Goal: Task Accomplishment & Management: Complete application form

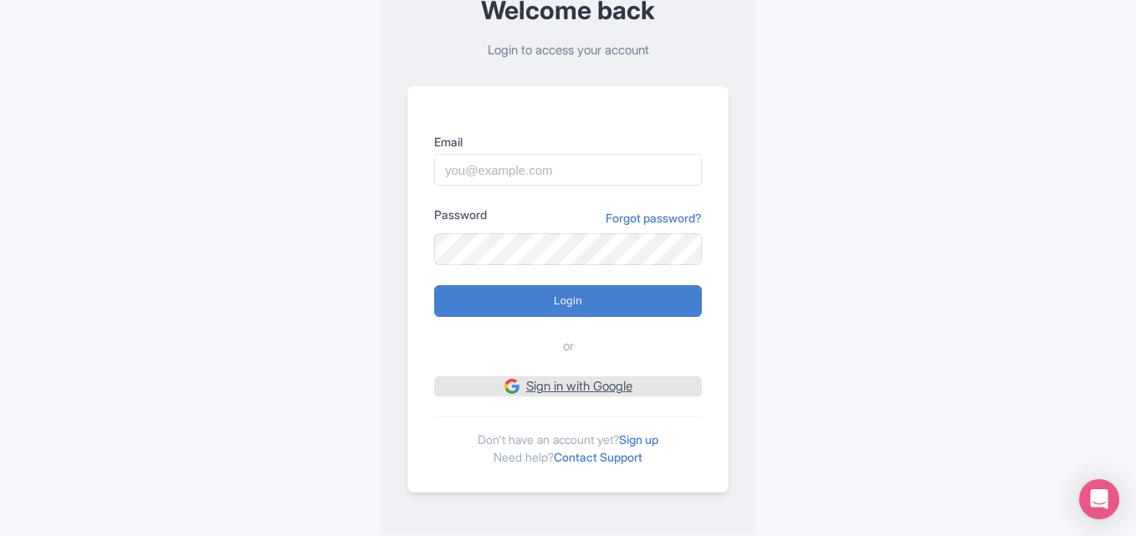
scroll to position [117, 0]
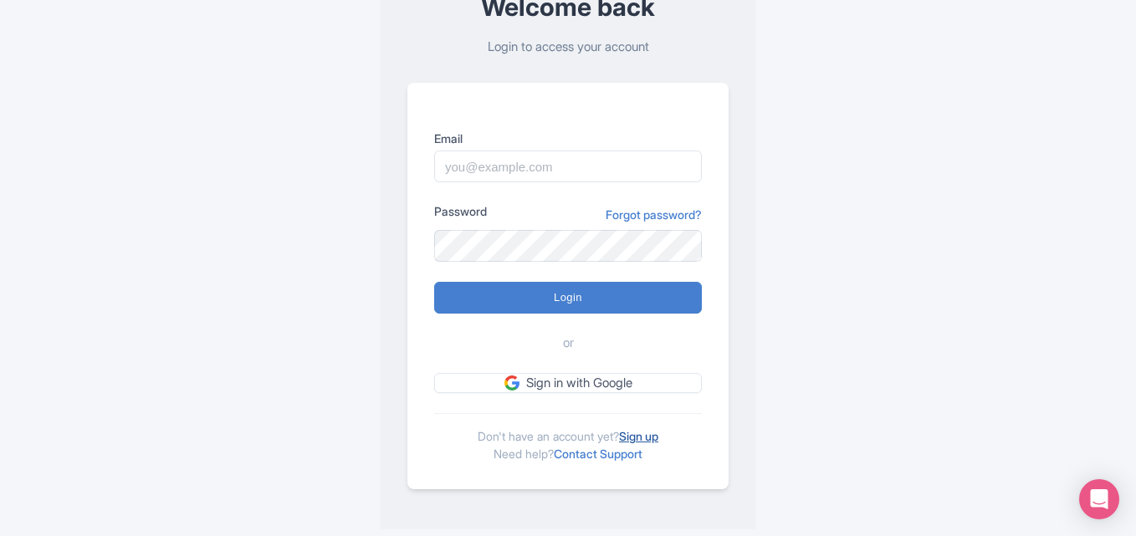
click at [641, 432] on link "Sign up" at bounding box center [638, 436] width 39 height 14
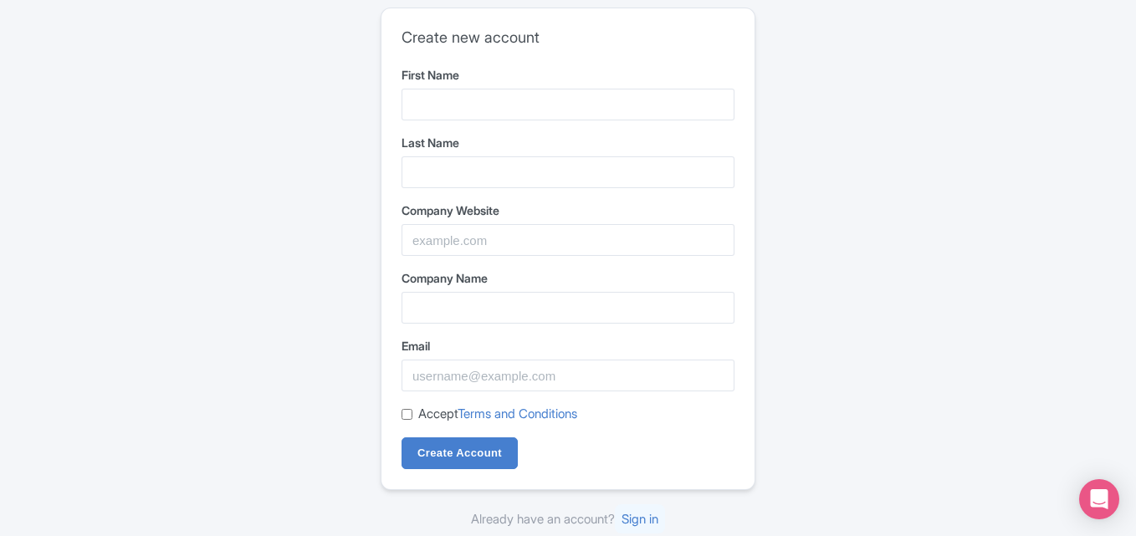
click at [484, 74] on label "First Name" at bounding box center [568, 75] width 333 height 18
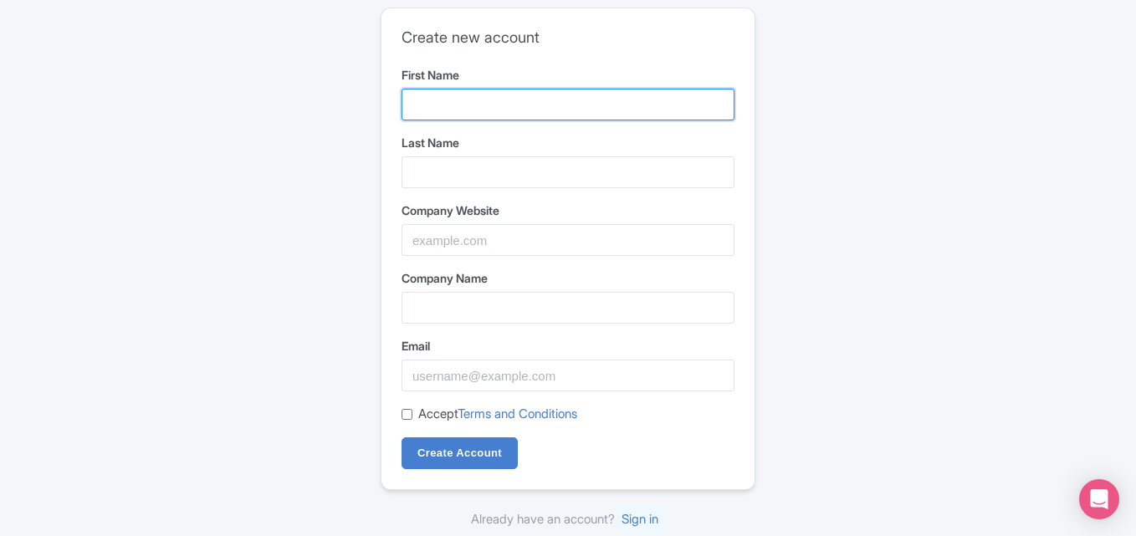
click at [484, 89] on input "First Name" at bounding box center [568, 105] width 333 height 32
click at [486, 115] on input "First Name" at bounding box center [568, 105] width 333 height 32
type input "All Clean"
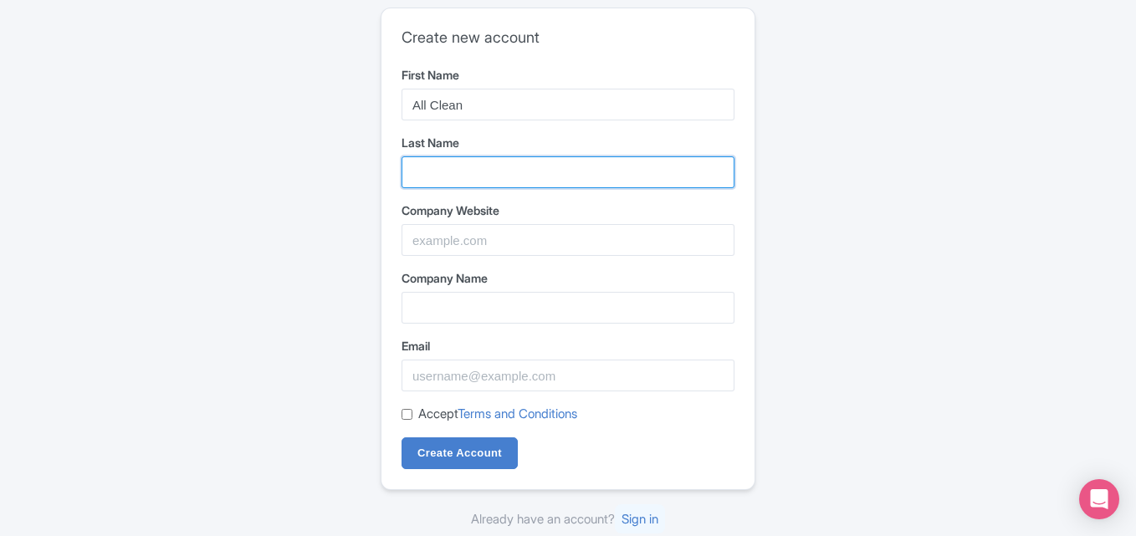
click at [468, 180] on input "Last Name" at bounding box center [568, 172] width 333 height 32
type input "Pressure Washing"
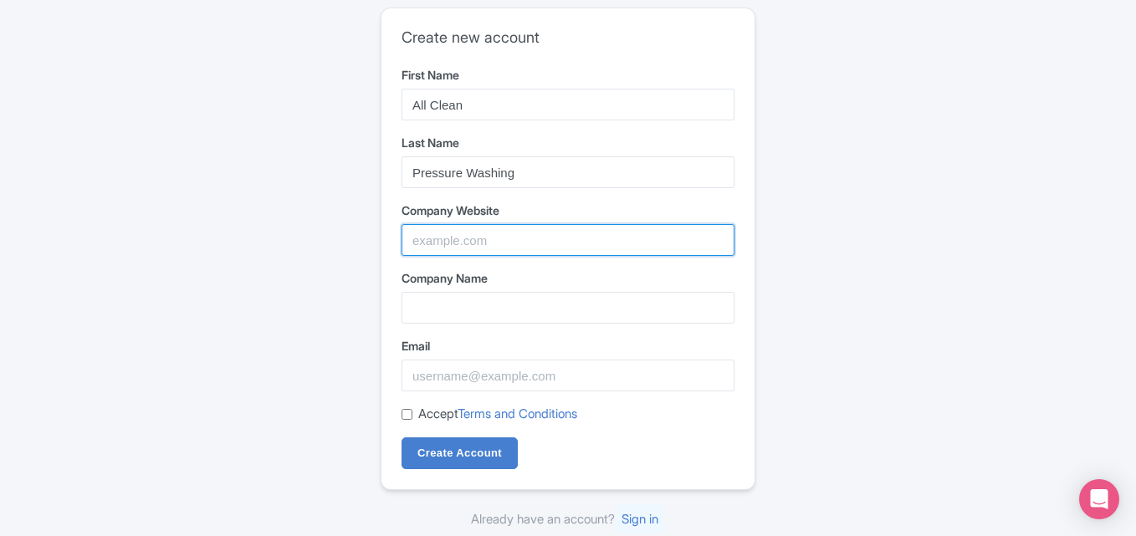
click at [448, 238] on input "Company Website" at bounding box center [568, 240] width 333 height 32
paste input "https://maps.app.goo.gl/9RZ6TGKM7dUoeSBSA"
type input "https://maps.app.goo.gl/9RZ6TGKM7dUoeSBSA"
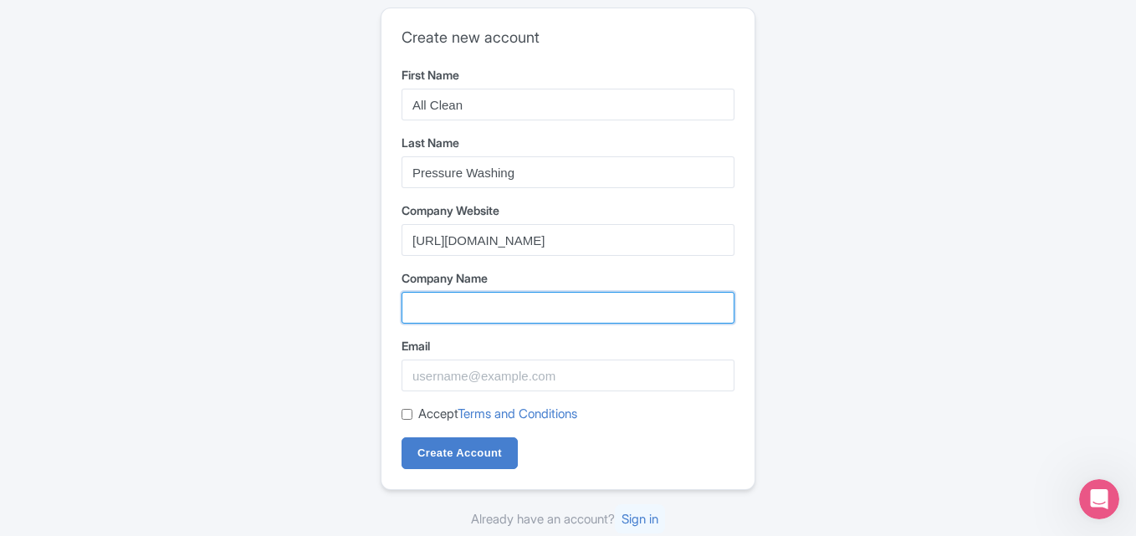
click at [479, 320] on input "Company Name" at bounding box center [568, 308] width 333 height 32
type input "All Clean Pressure Washing"
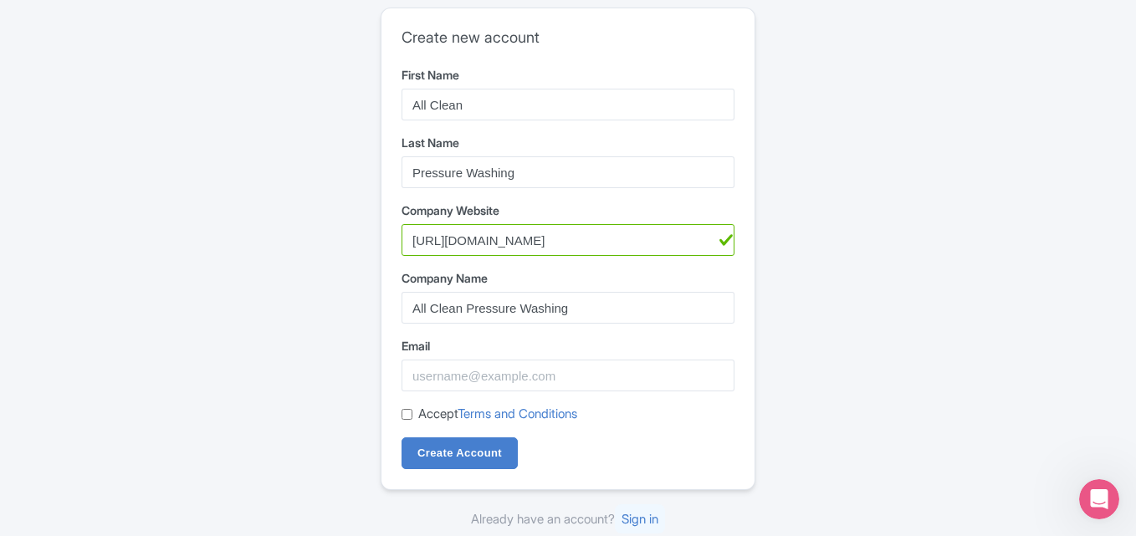
click at [460, 358] on div "Email" at bounding box center [568, 364] width 333 height 54
click at [459, 369] on input "Email" at bounding box center [568, 376] width 333 height 32
paste input "[EMAIL_ADDRESS][DOMAIN_NAME]"
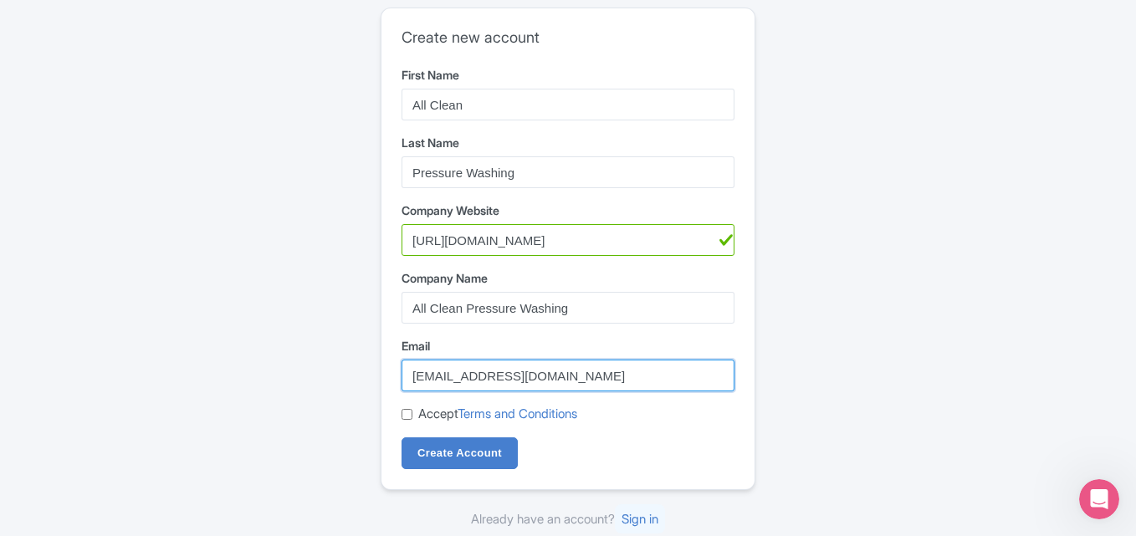
type input "[EMAIL_ADDRESS][DOMAIN_NAME]"
click at [446, 423] on label "Accept Terms and Conditions" at bounding box center [497, 414] width 159 height 19
click at [412, 420] on input "Accept Terms and Conditions" at bounding box center [407, 414] width 11 height 11
checkbox input "true"
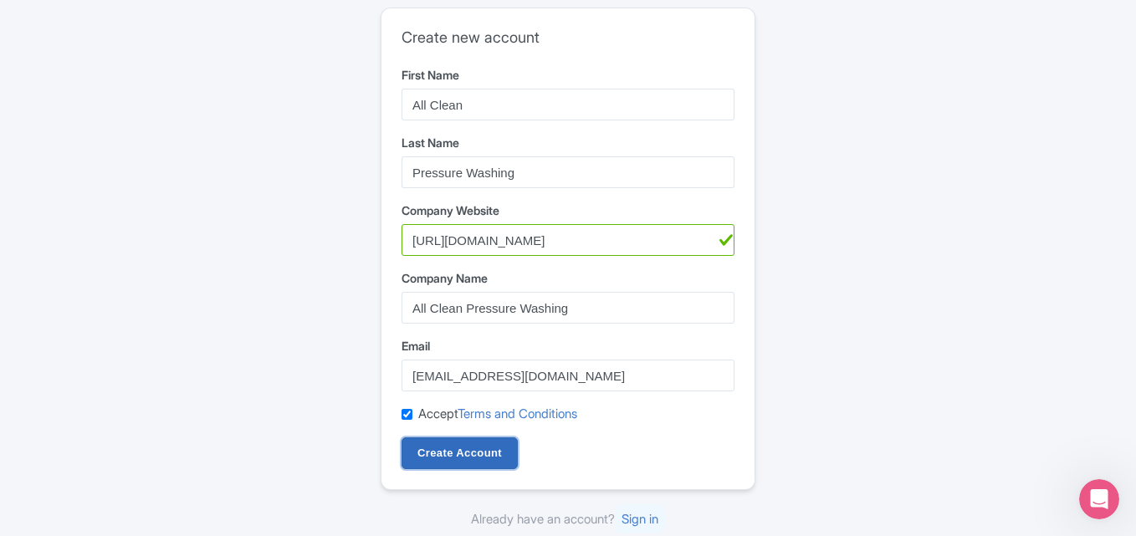
click at [442, 448] on input "Create Account" at bounding box center [460, 454] width 116 height 32
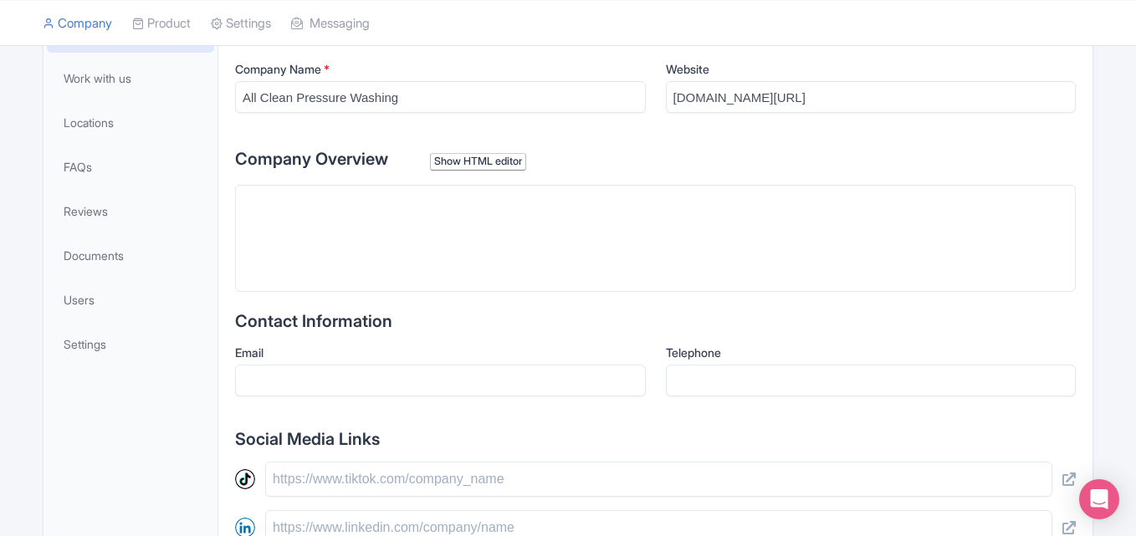
scroll to position [335, 0]
click at [334, 238] on trix-editor at bounding box center [655, 236] width 841 height 107
type trix-editor "<div>V</div>"
paste trix-editor "<div>When your home or business starts to lose its shine, All Clean Pressure Wa…"
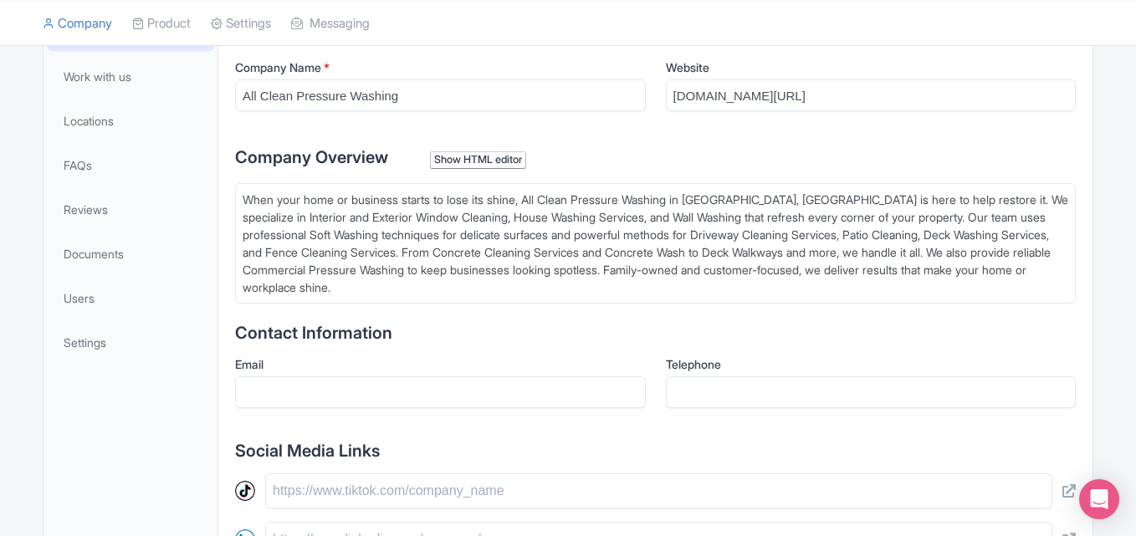
type trix-editor "<div>When your home or business starts to lose its shine, All Clean Pressure Wa…"
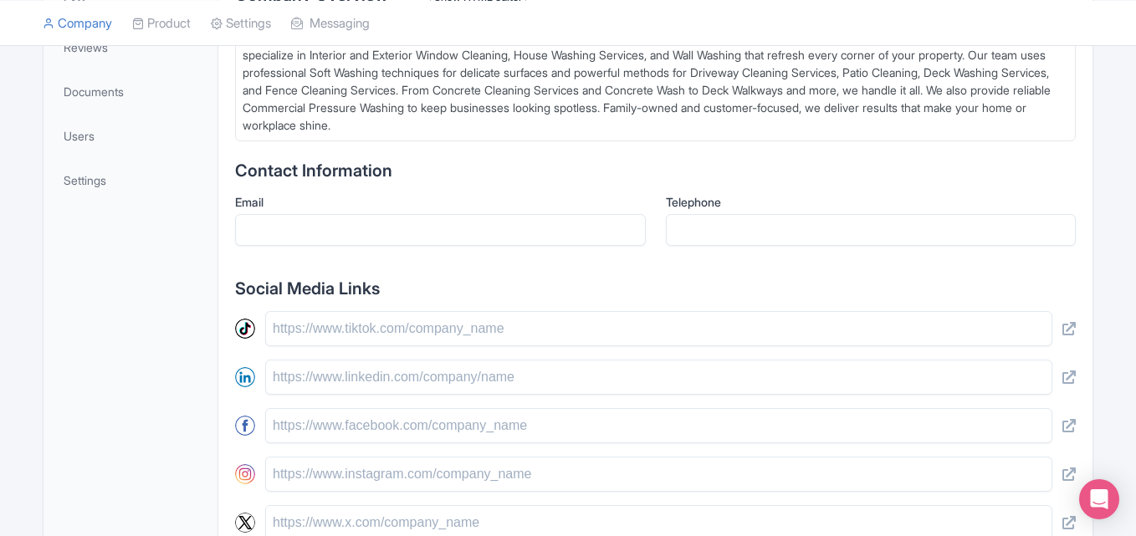
scroll to position [502, 0]
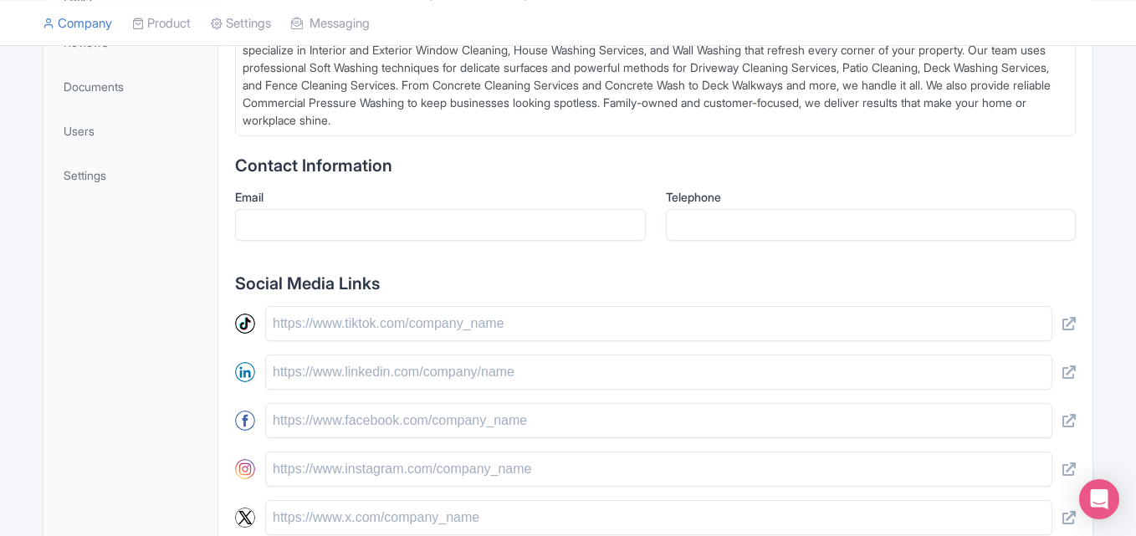
click at [325, 199] on label "Email" at bounding box center [440, 197] width 411 height 18
click at [325, 209] on input "Email" at bounding box center [440, 225] width 411 height 32
click at [325, 221] on input "Email" at bounding box center [440, 225] width 411 height 32
paste input "washallclean@gmail.com"
type input "washallclean@gmail.com"
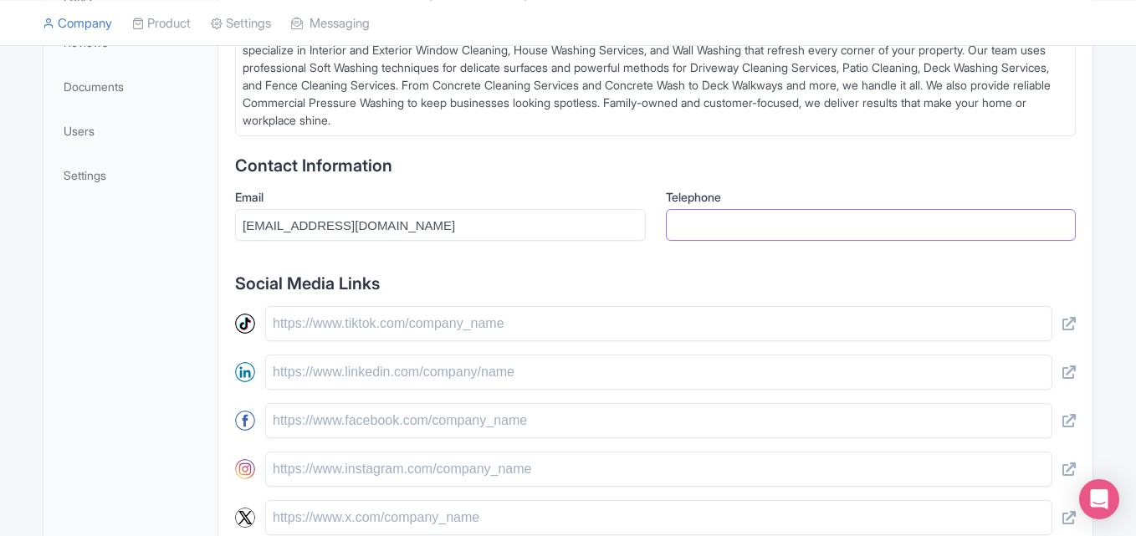
click at [713, 230] on input "Telephone" at bounding box center [871, 225] width 411 height 32
paste input "1 (302) 245-1446"
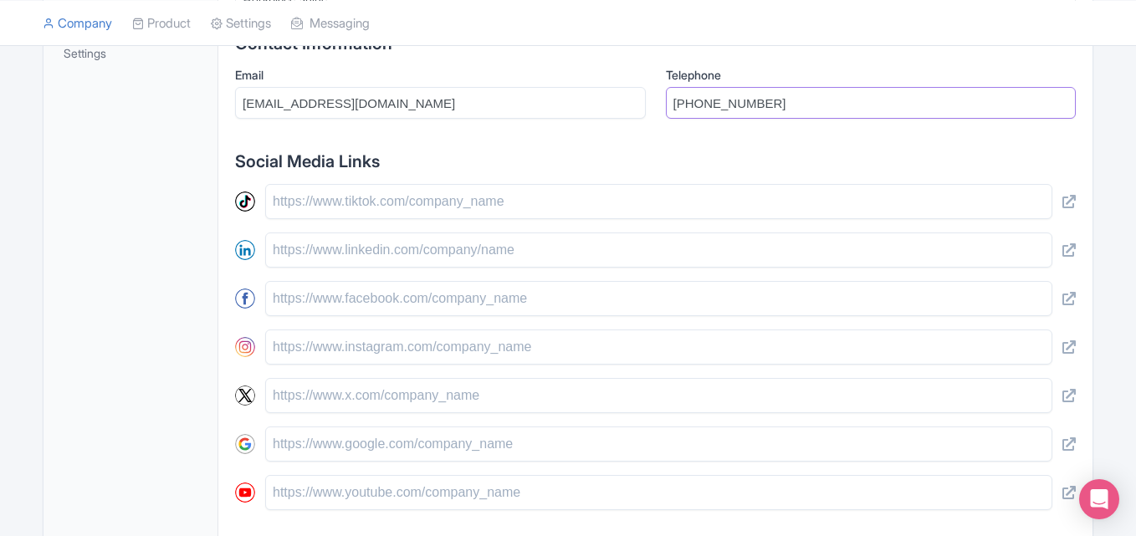
scroll to position [738, 0]
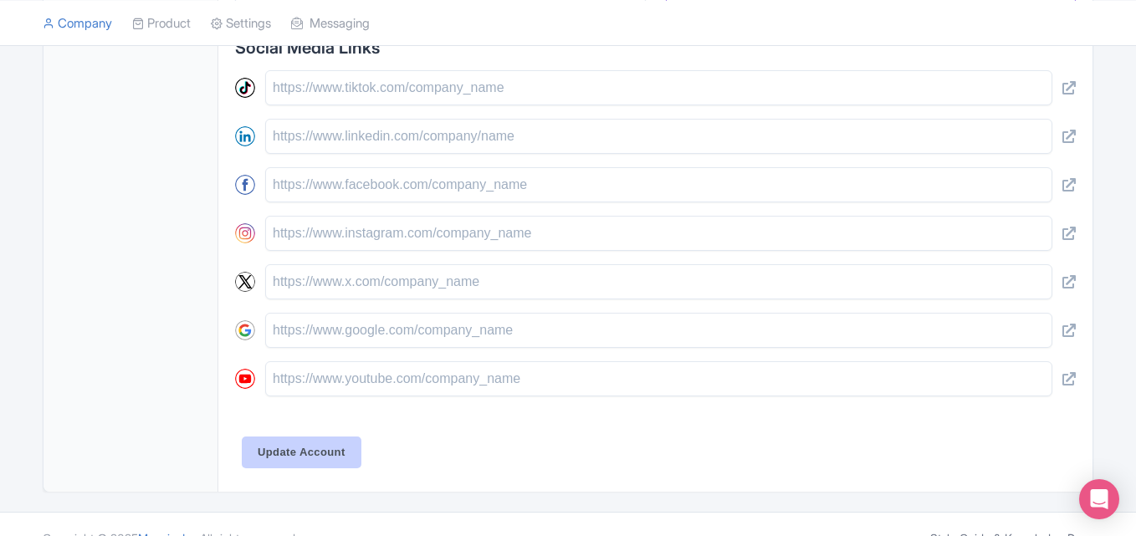
type input "1 (302) 245-1446"
click at [351, 451] on input "Update Account" at bounding box center [302, 453] width 120 height 32
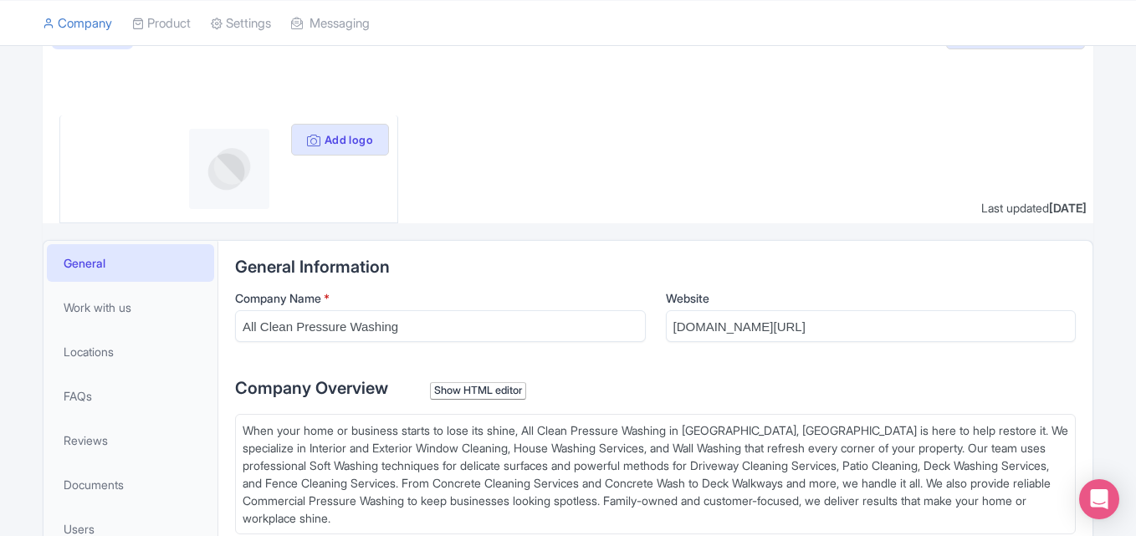
scroll to position [111, 0]
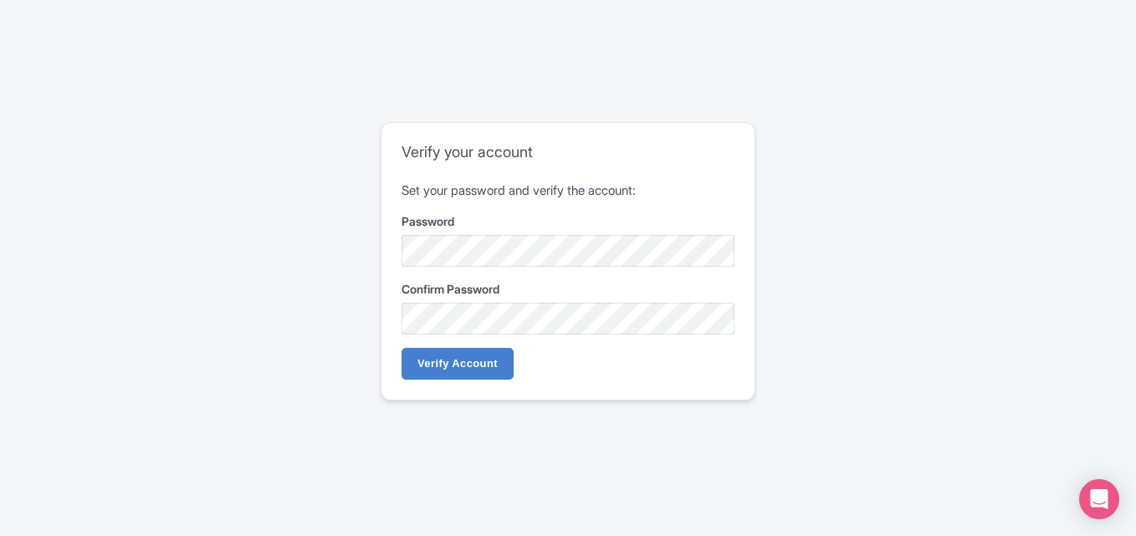
click at [392, 74] on div "Verify your account Set your password and verify the account: Password Confirm …" at bounding box center [568, 268] width 1136 height 536
click at [449, 353] on input "Verify Account" at bounding box center [458, 364] width 112 height 32
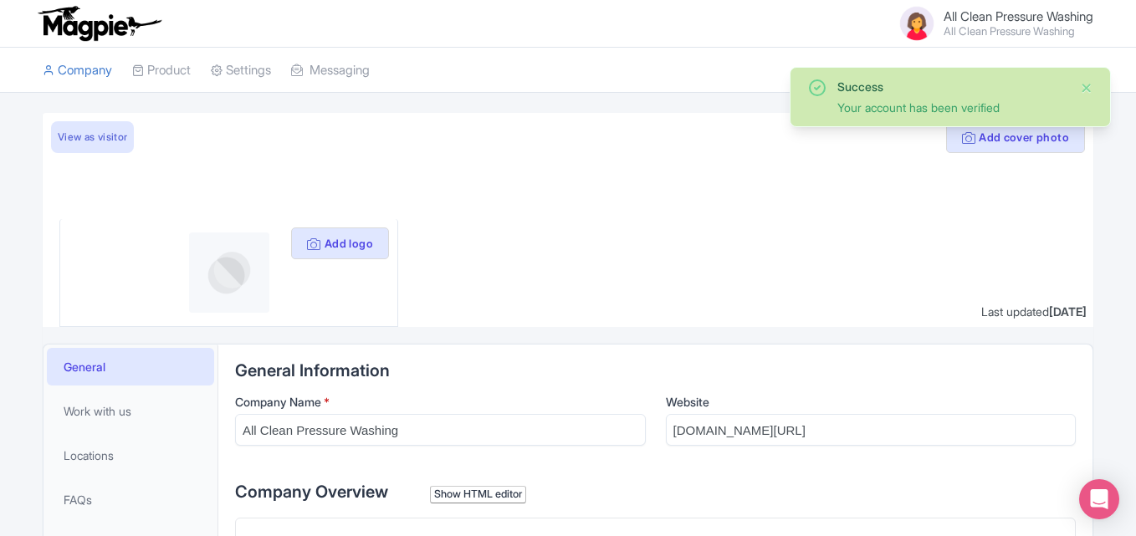
click at [1078, 81] on div "Success Your account has been verified" at bounding box center [950, 97] width 286 height 38
click at [1092, 88] on button "Close" at bounding box center [1086, 88] width 13 height 20
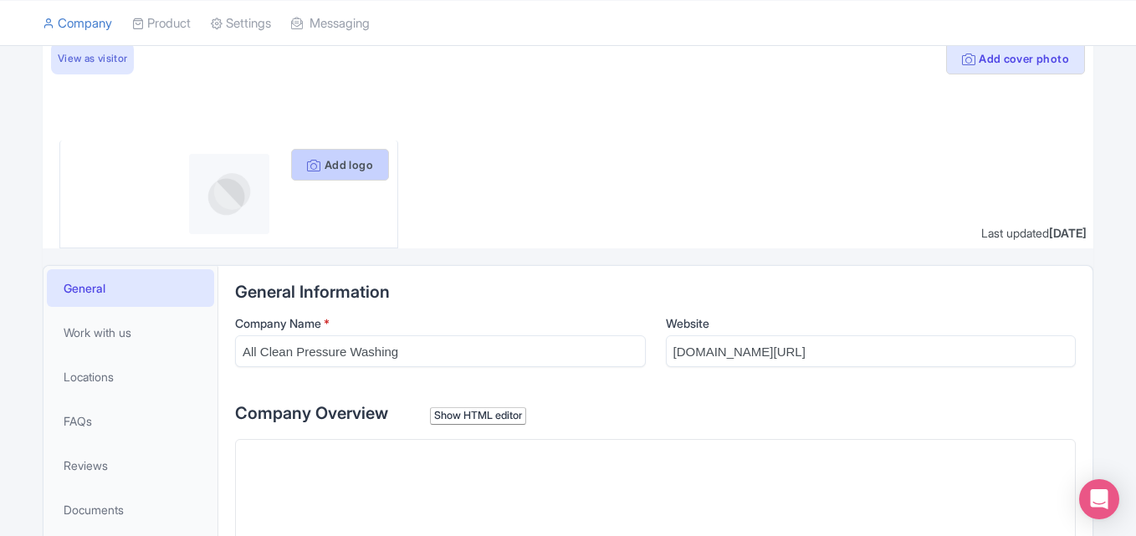
scroll to position [84, 0]
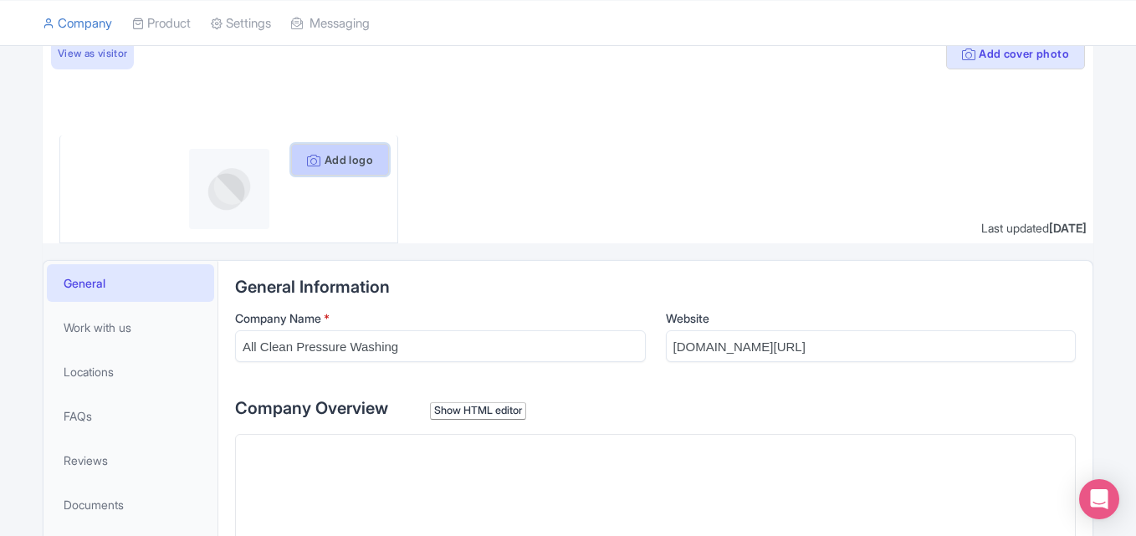
click at [347, 166] on button "Add logo" at bounding box center [340, 160] width 98 height 32
click at [345, 157] on button "Add logo" at bounding box center [340, 160] width 98 height 32
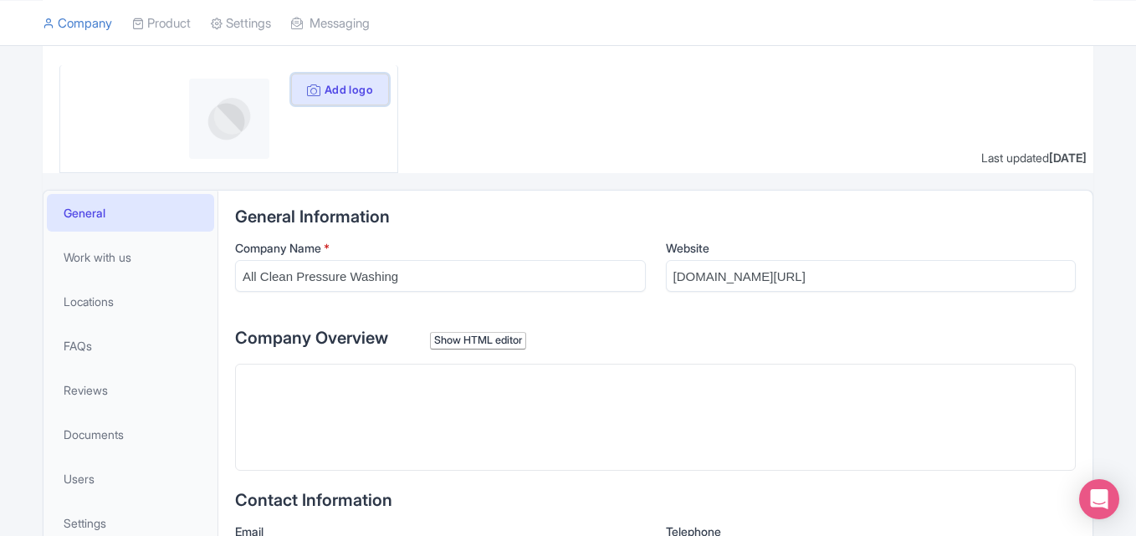
scroll to position [167, 0]
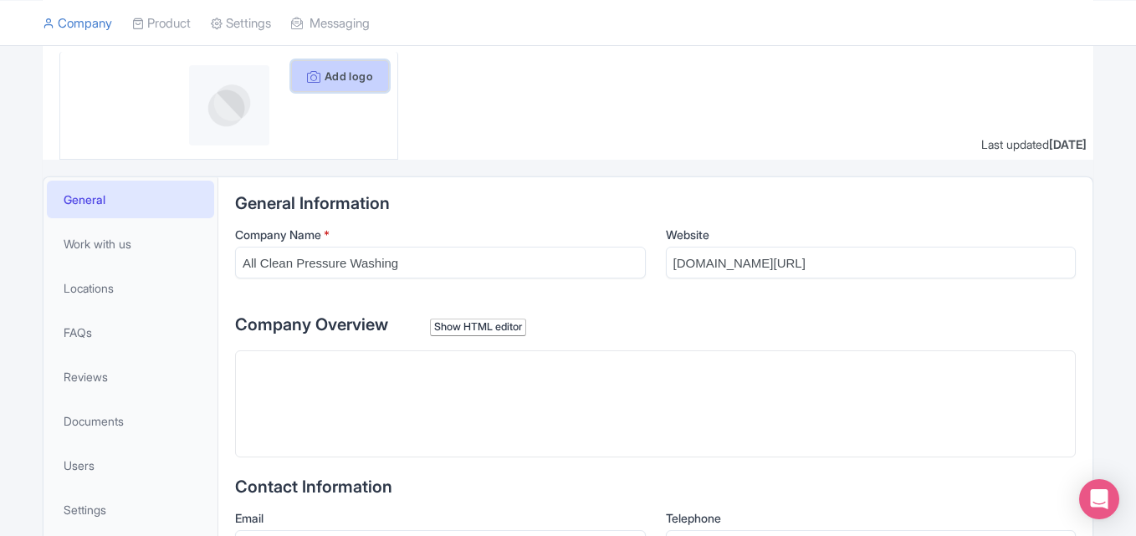
click at [323, 84] on button "Add logo" at bounding box center [340, 76] width 98 height 32
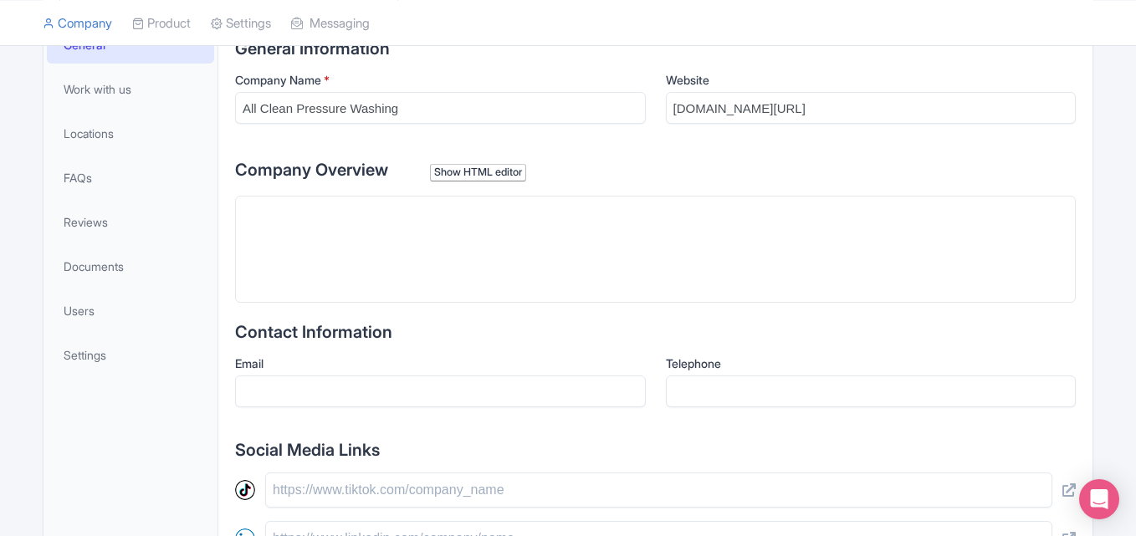
scroll to position [335, 0]
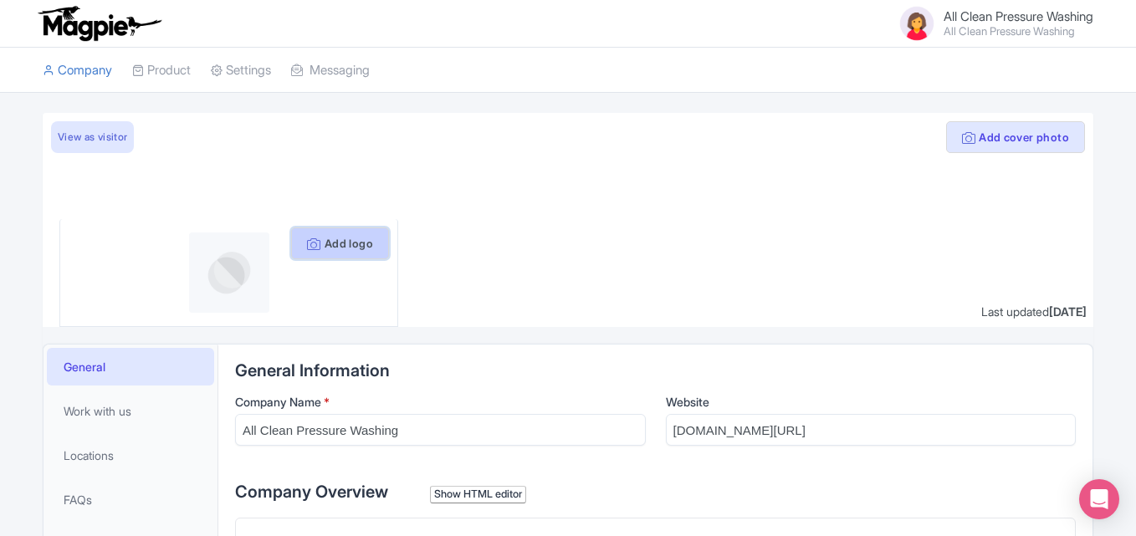
click at [341, 237] on button "Add logo" at bounding box center [340, 244] width 98 height 32
click at [340, 246] on button "Add logo" at bounding box center [340, 244] width 98 height 32
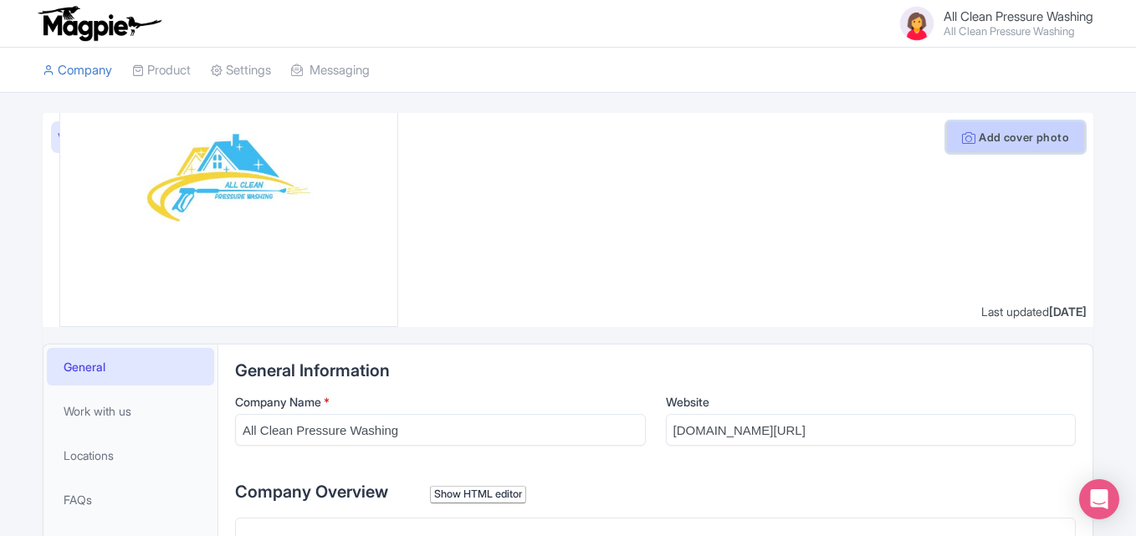
click at [1024, 138] on button "Add cover photo" at bounding box center [1015, 137] width 139 height 32
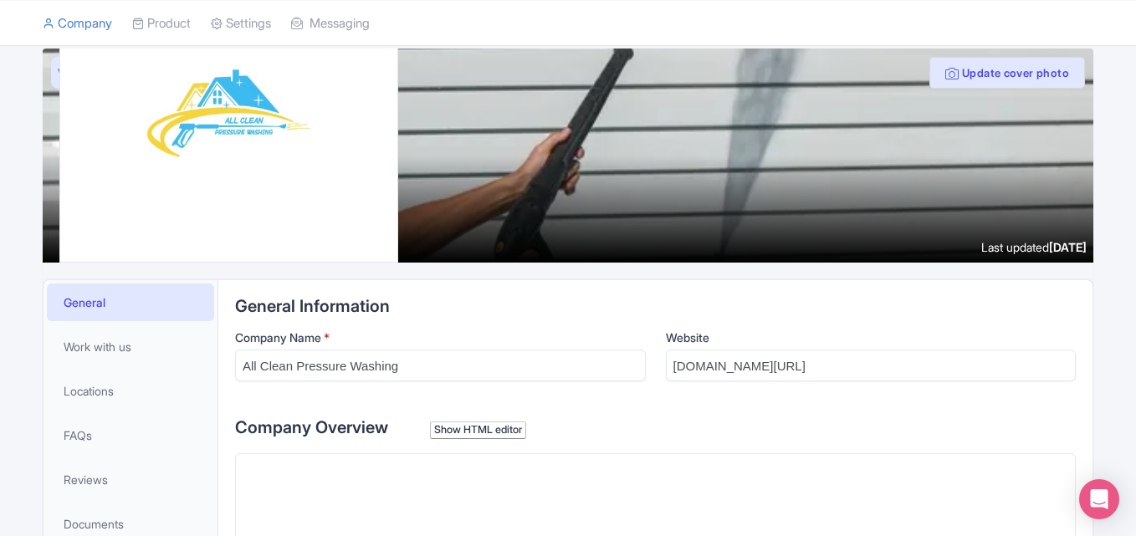
scroll to position [223, 0]
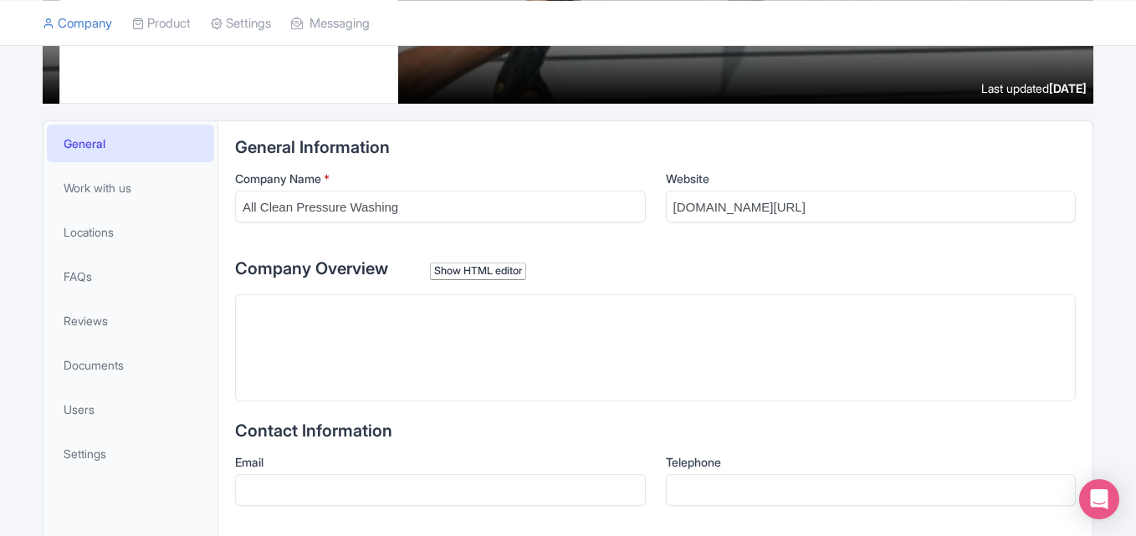
click at [360, 311] on trix-editor at bounding box center [655, 347] width 841 height 107
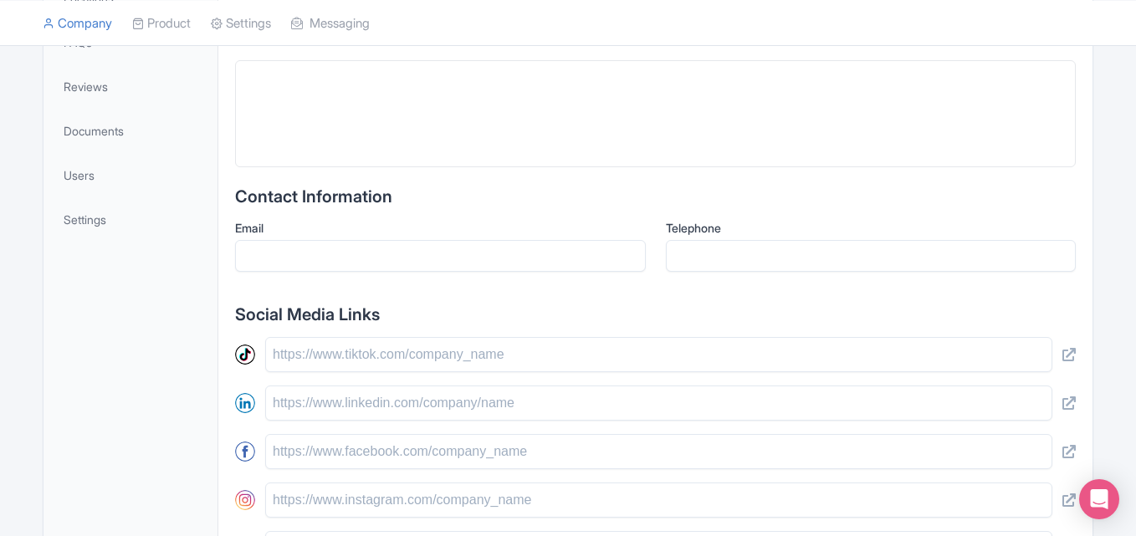
scroll to position [445, 0]
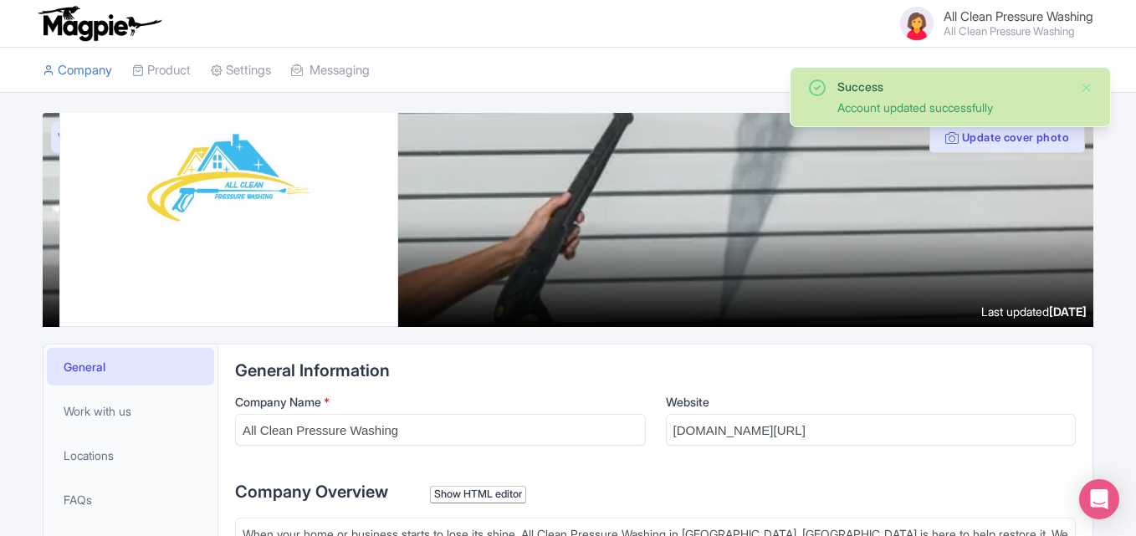
click at [994, 8] on span "All Clean Pressure Washing" at bounding box center [1019, 16] width 150 height 16
click at [1082, 88] on button "Close" at bounding box center [1086, 88] width 13 height 20
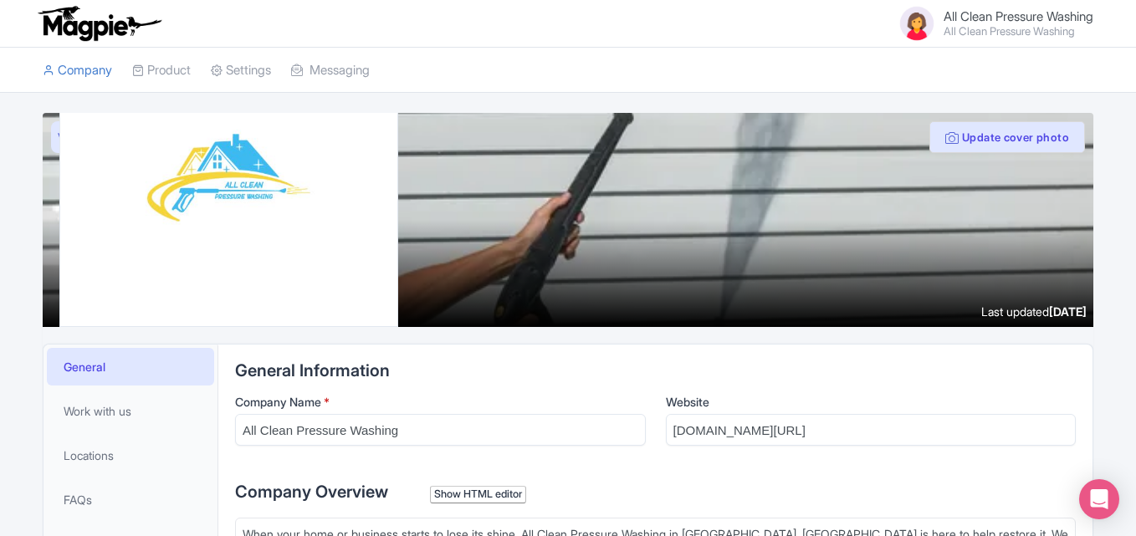
click at [973, 14] on span "All Clean Pressure Washing" at bounding box center [1019, 16] width 150 height 16
click at [1035, 20] on span "All Clean Pressure Washing" at bounding box center [1019, 16] width 150 height 16
click at [1057, 29] on small "All Clean Pressure Washing" at bounding box center [1019, 31] width 150 height 11
click at [96, 76] on link "Company" at bounding box center [77, 71] width 69 height 46
click at [969, 18] on span "All Clean Pressure Washing" at bounding box center [1019, 16] width 150 height 16
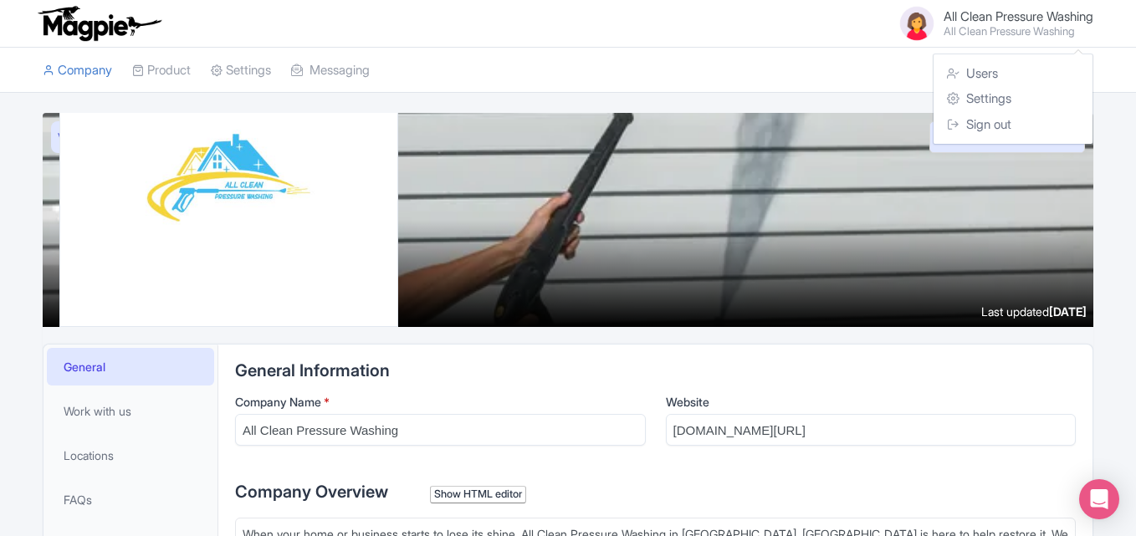
click at [1022, 26] on small "All Clean Pressure Washing" at bounding box center [1019, 31] width 150 height 11
click at [271, 73] on link "Settings" at bounding box center [241, 71] width 60 height 46
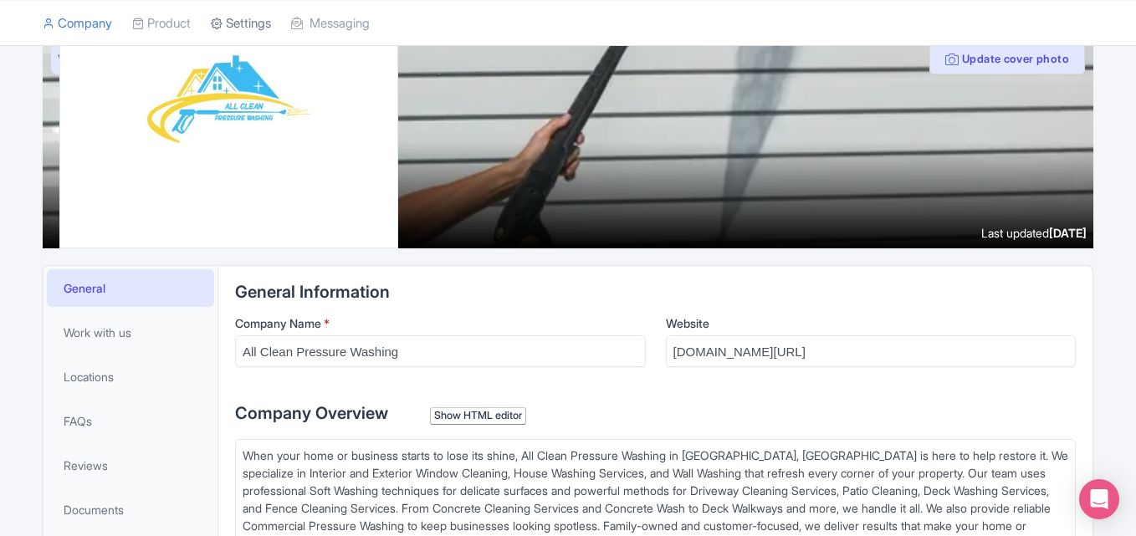
scroll to position [84, 0]
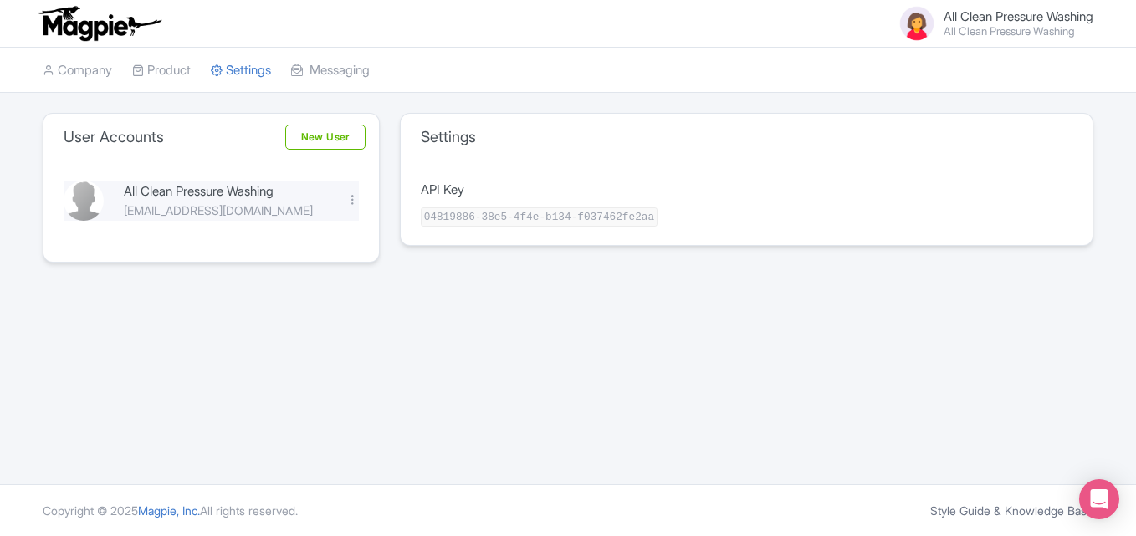
click at [257, 192] on div "All Clean Pressure Washing" at bounding box center [225, 191] width 202 height 19
click at [950, 13] on span "All Clean Pressure Washing" at bounding box center [1019, 16] width 150 height 16
click at [955, 67] on icon at bounding box center [953, 73] width 13 height 13
click at [83, 66] on link "Company" at bounding box center [77, 71] width 69 height 46
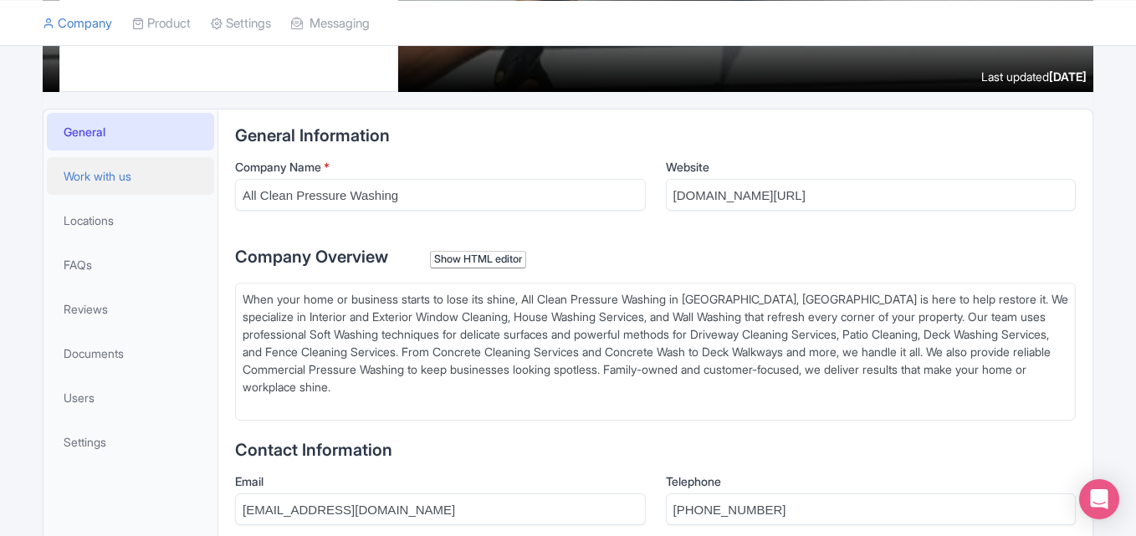
scroll to position [307, 0]
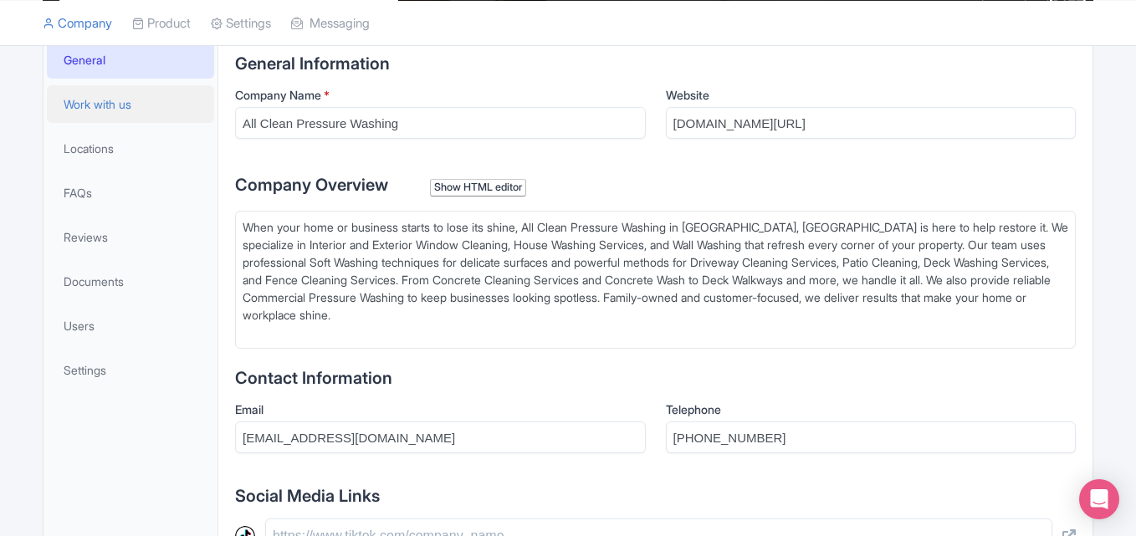
click at [116, 108] on span "Work with us" at bounding box center [98, 104] width 68 height 18
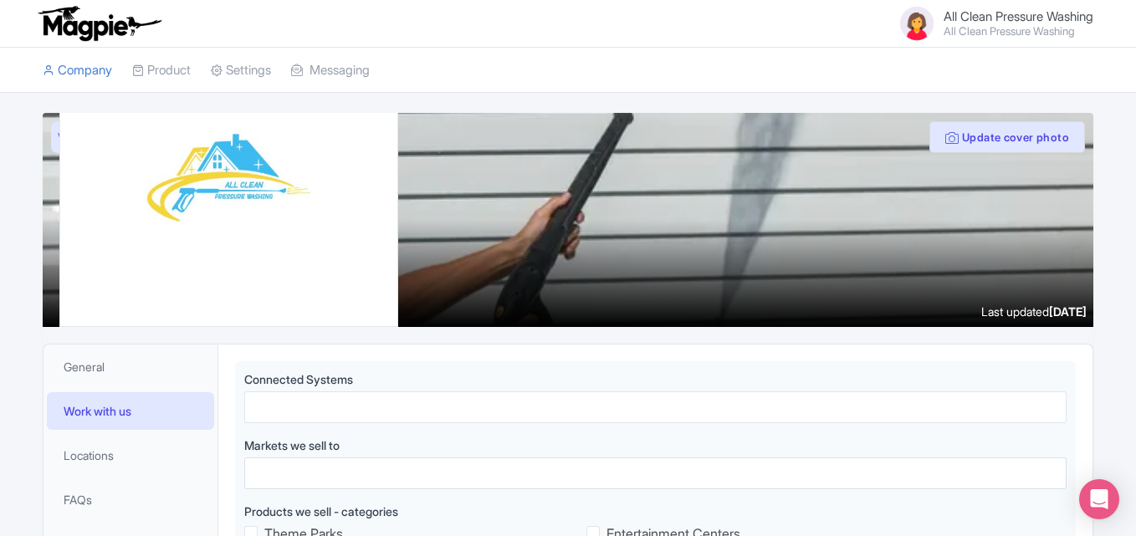
click at [1033, 26] on small "All Clean Pressure Washing" at bounding box center [1019, 31] width 150 height 11
click at [976, 207] on div at bounding box center [568, 220] width 1051 height 214
click at [1026, 18] on span "All Clean Pressure Washing" at bounding box center [1019, 16] width 150 height 16
click at [902, 38] on img at bounding box center [917, 23] width 40 height 40
click at [966, 28] on small "All Clean Pressure Washing" at bounding box center [1019, 31] width 150 height 11
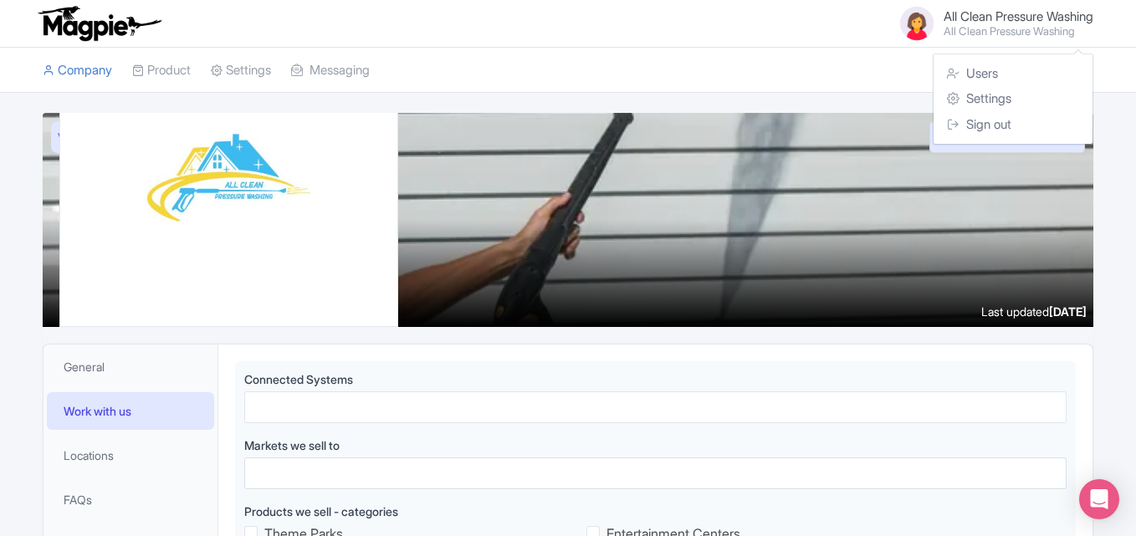
drag, startPoint x: 760, startPoint y: 77, endPoint x: 747, endPoint y: 82, distance: 13.5
click at [760, 78] on ul "Company Product Operators Product Listings Discover Complete Settings Messaging" at bounding box center [568, 70] width 1071 height 45
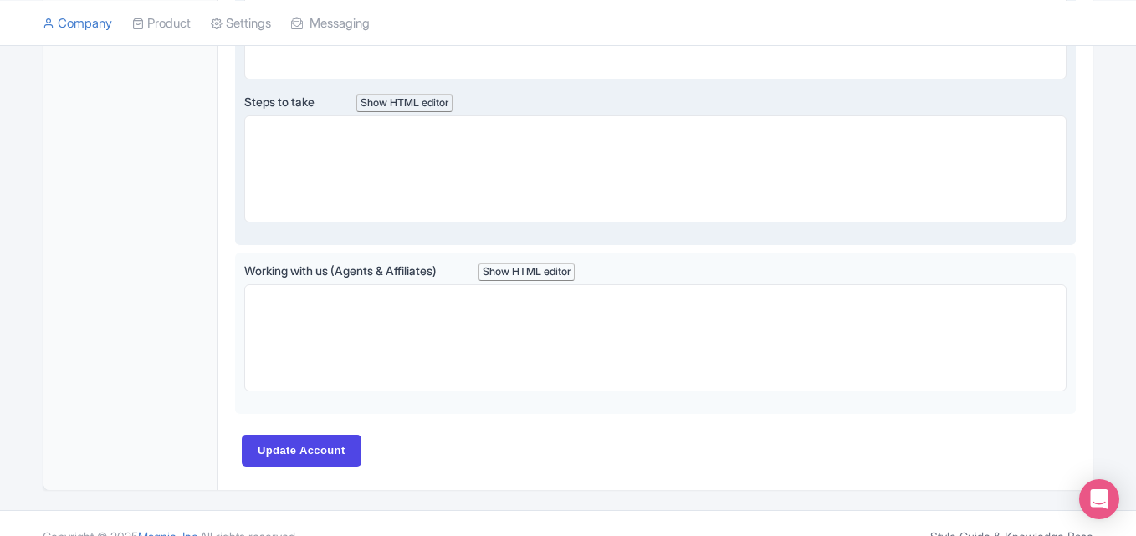
scroll to position [1099, 0]
